Goal: Task Accomplishment & Management: Manage account settings

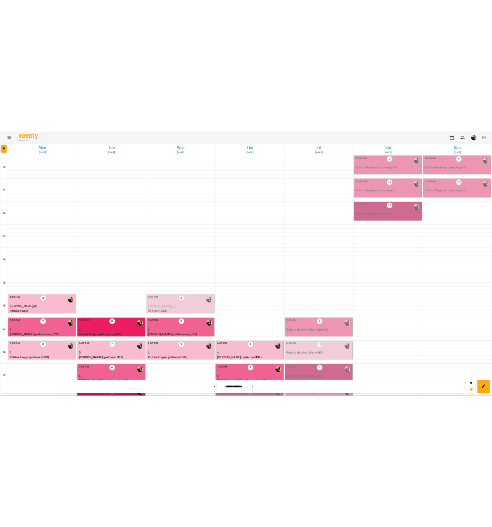
scroll to position [158, 0]
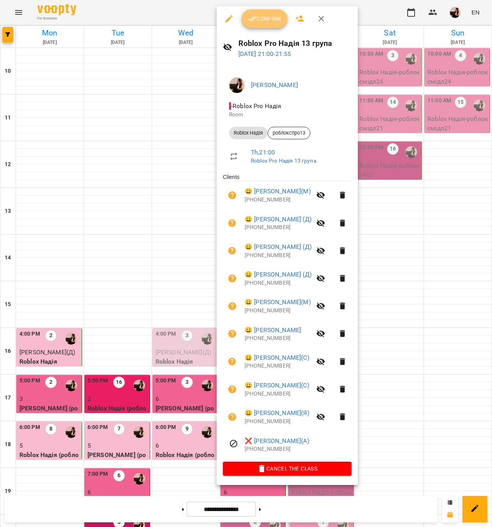
click at [265, 17] on span "Confirm" at bounding box center [264, 18] width 33 height 9
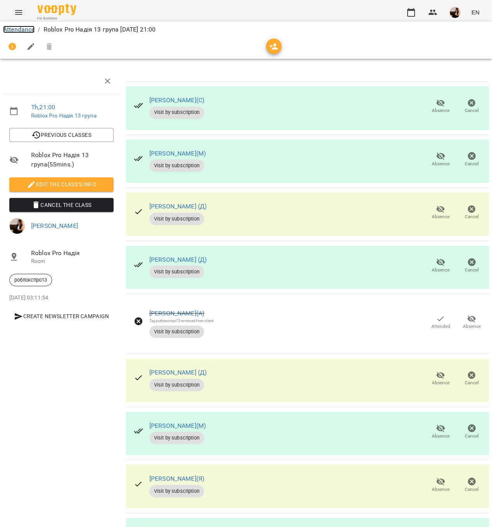
click at [20, 31] on link "Attendance" at bounding box center [18, 29] width 31 height 7
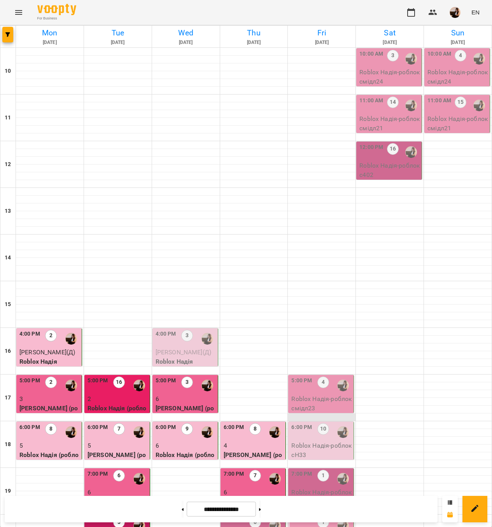
scroll to position [162, 0]
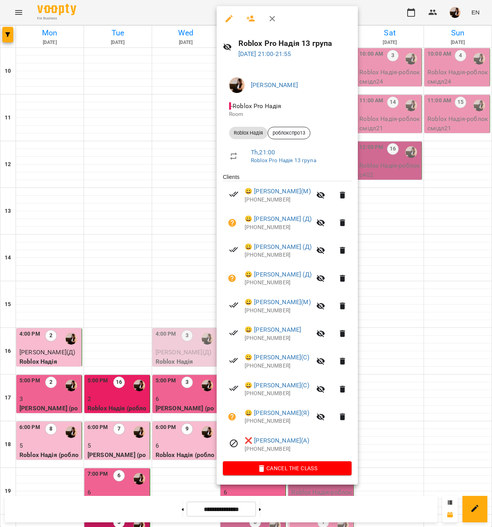
click at [423, 61] on div at bounding box center [246, 263] width 492 height 527
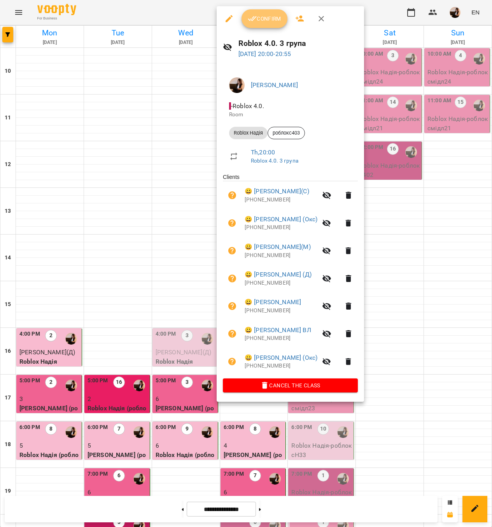
click at [277, 11] on button "Confirm" at bounding box center [264, 18] width 46 height 19
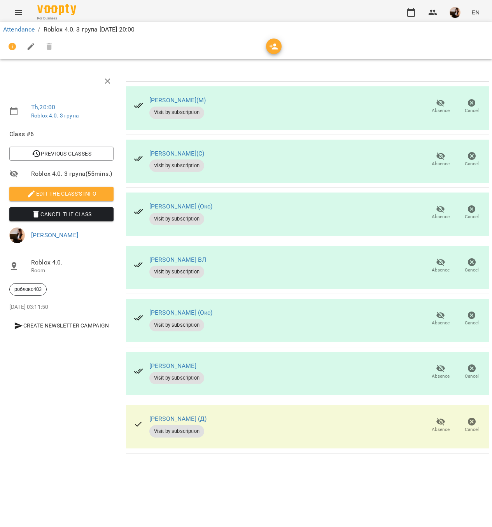
click at [438, 425] on icon "button" at bounding box center [440, 421] width 9 height 9
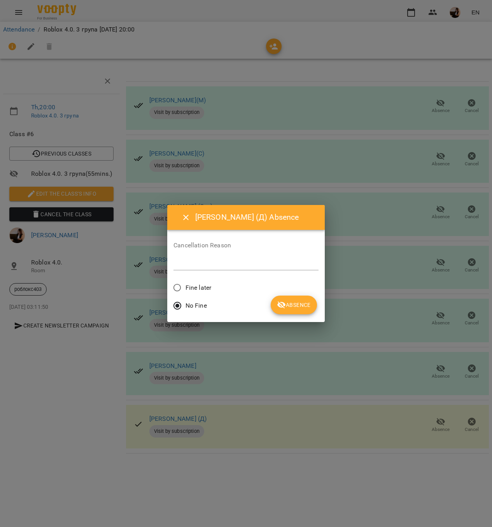
click at [189, 290] on span "Fine later" at bounding box center [198, 287] width 26 height 9
click at [291, 302] on span "Absence" at bounding box center [294, 304] width 34 height 9
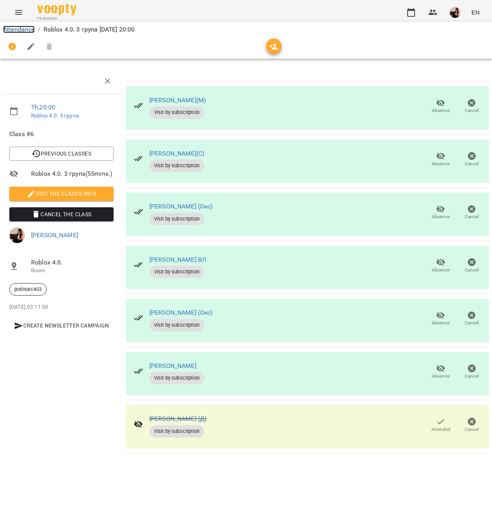
click at [12, 26] on link "Attendance" at bounding box center [18, 29] width 31 height 7
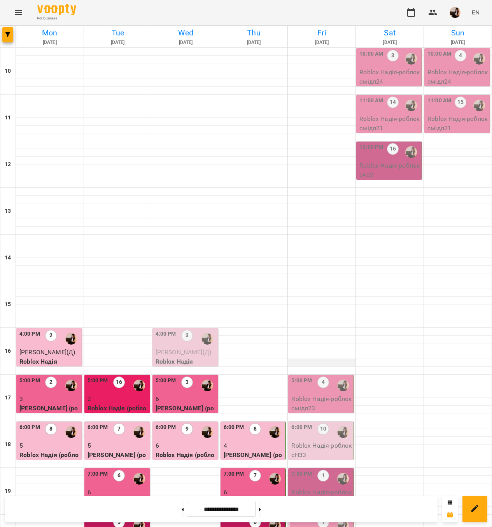
scroll to position [162, 0]
